Goal: Task Accomplishment & Management: Manage account settings

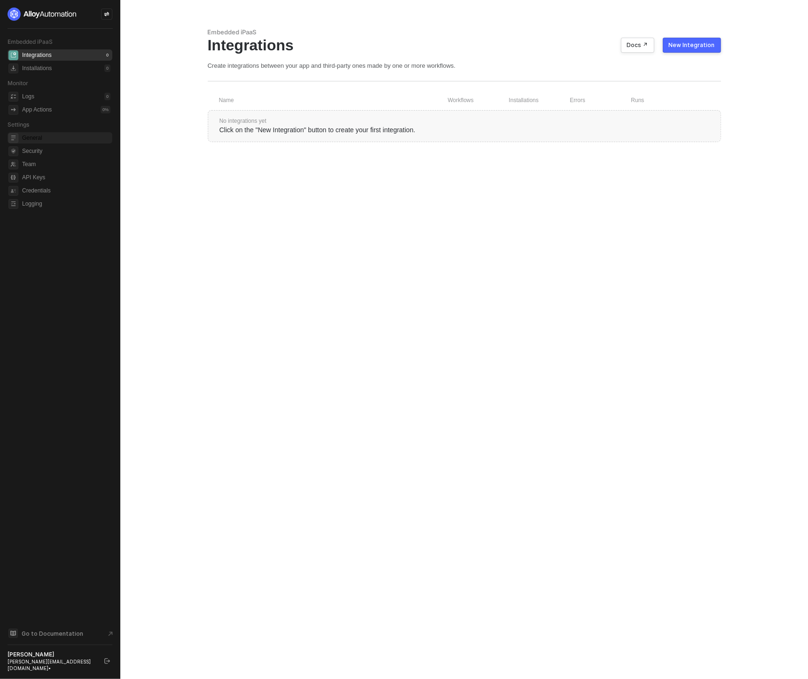
click at [42, 133] on span "General" at bounding box center [66, 137] width 88 height 11
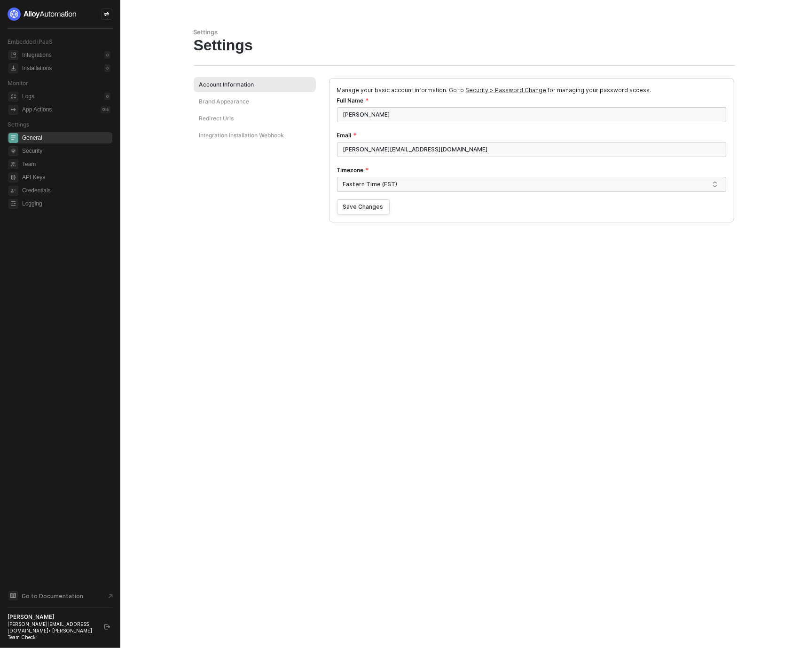
click at [55, 633] on div "[PERSON_NAME][EMAIL_ADDRESS][DOMAIN_NAME] • [PERSON_NAME] Team Check" at bounding box center [52, 631] width 88 height 20
click at [45, 202] on span "Logging" at bounding box center [66, 203] width 88 height 11
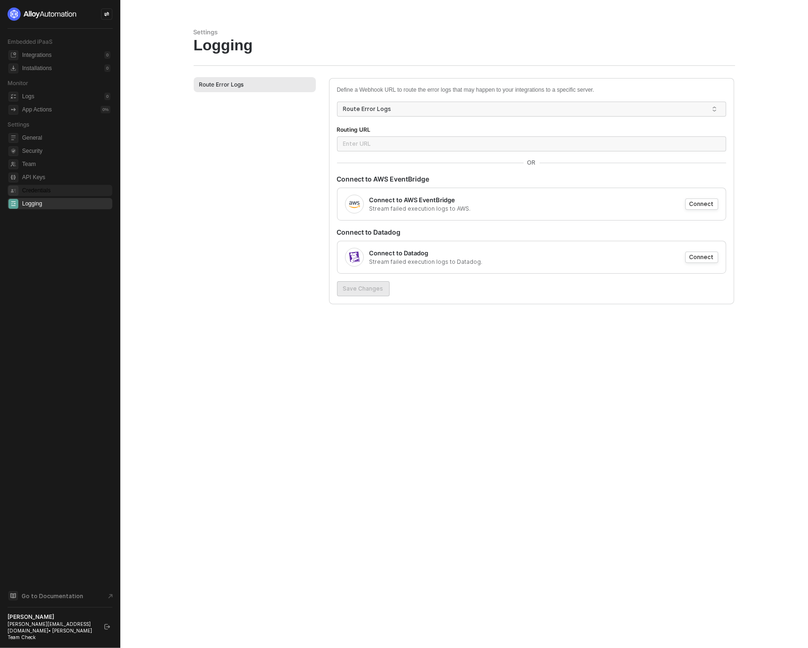
click at [45, 192] on span "Credentials" at bounding box center [66, 190] width 88 height 11
